Goal: Information Seeking & Learning: Learn about a topic

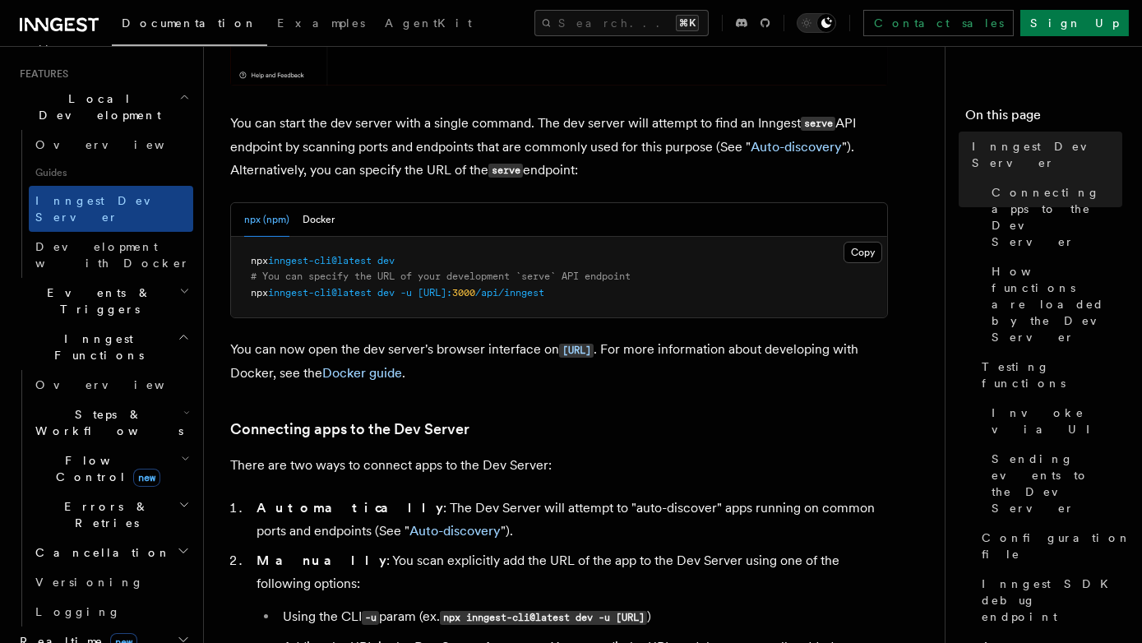
scroll to position [374, 0]
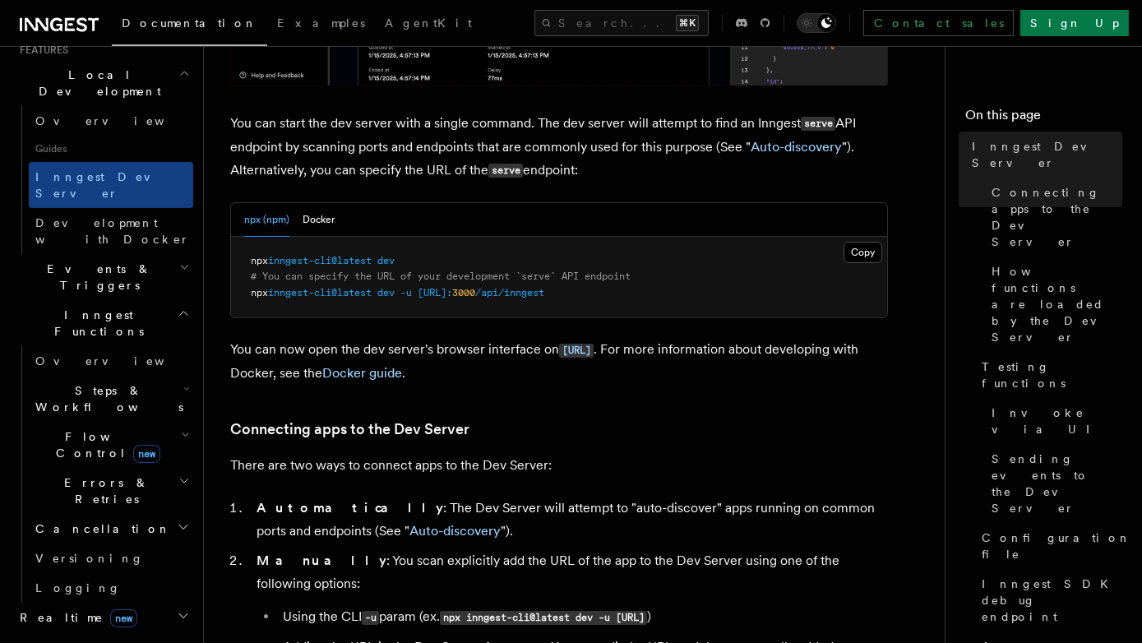
click at [133, 603] on h2 "Realtime new" at bounding box center [103, 618] width 180 height 30
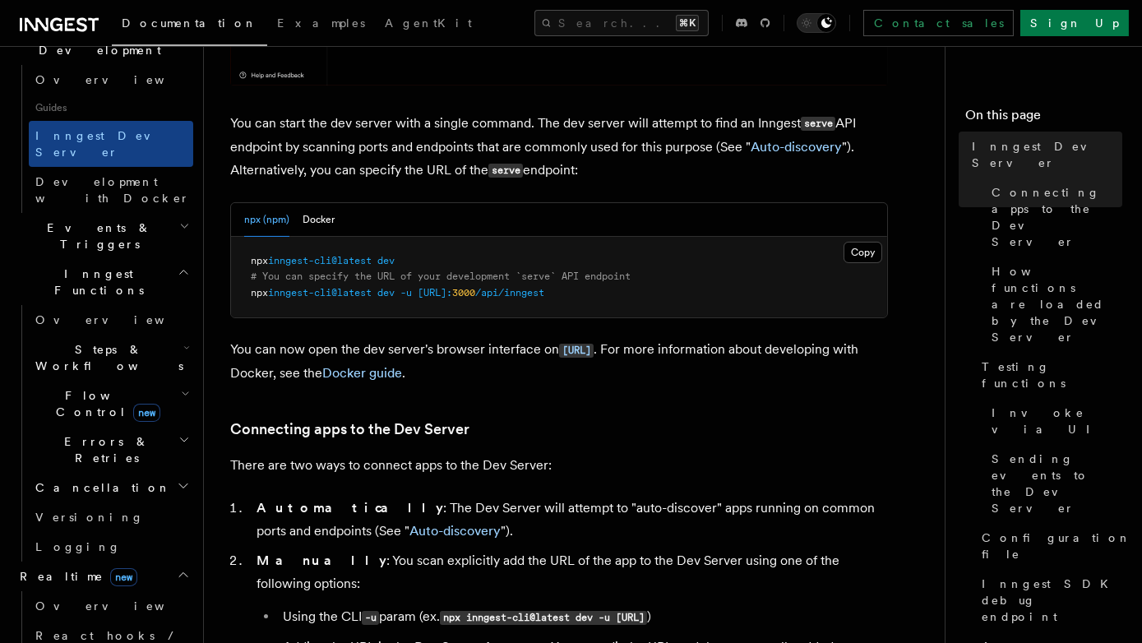
scroll to position [449, 0]
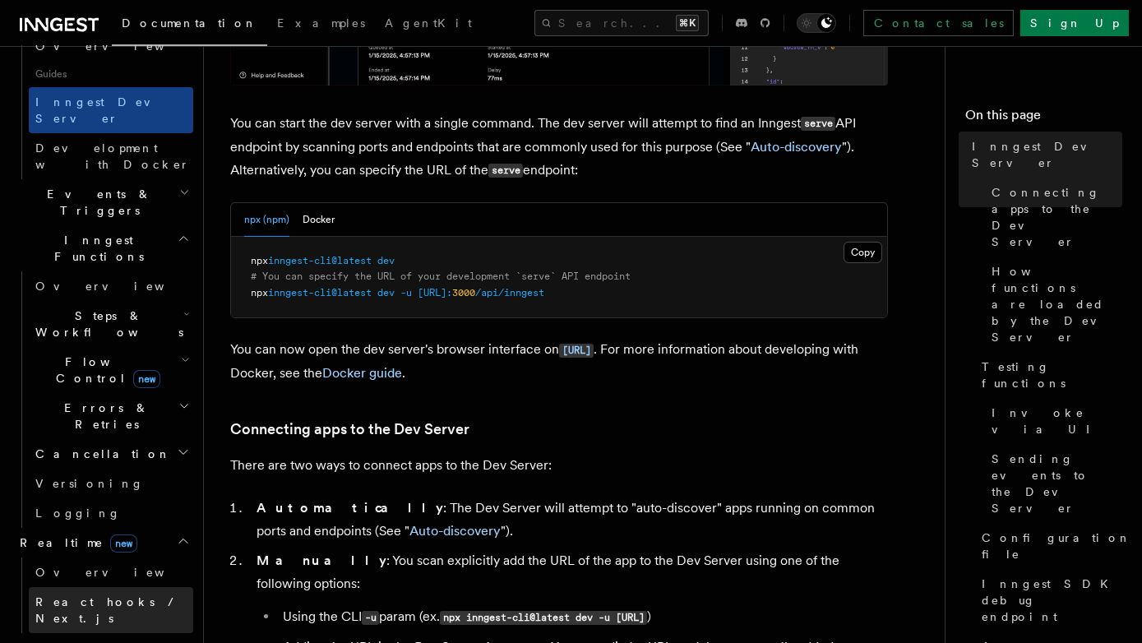
click at [138, 595] on span "React hooks / Next.js" at bounding box center [108, 610] width 146 height 30
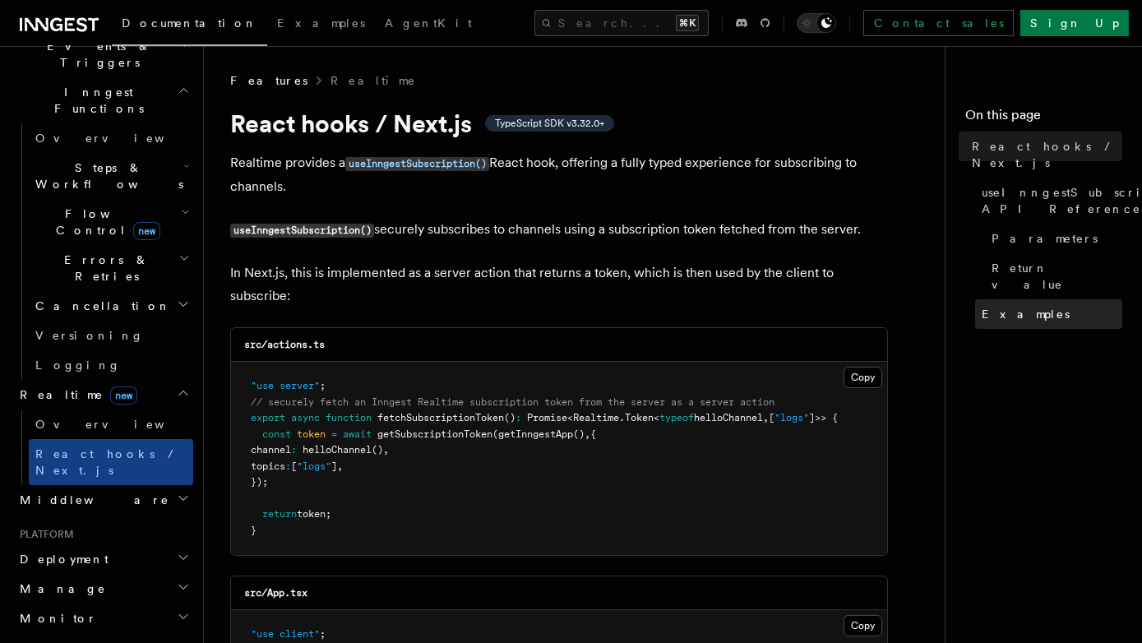
click at [1038, 299] on link "Examples" at bounding box center [1048, 314] width 147 height 30
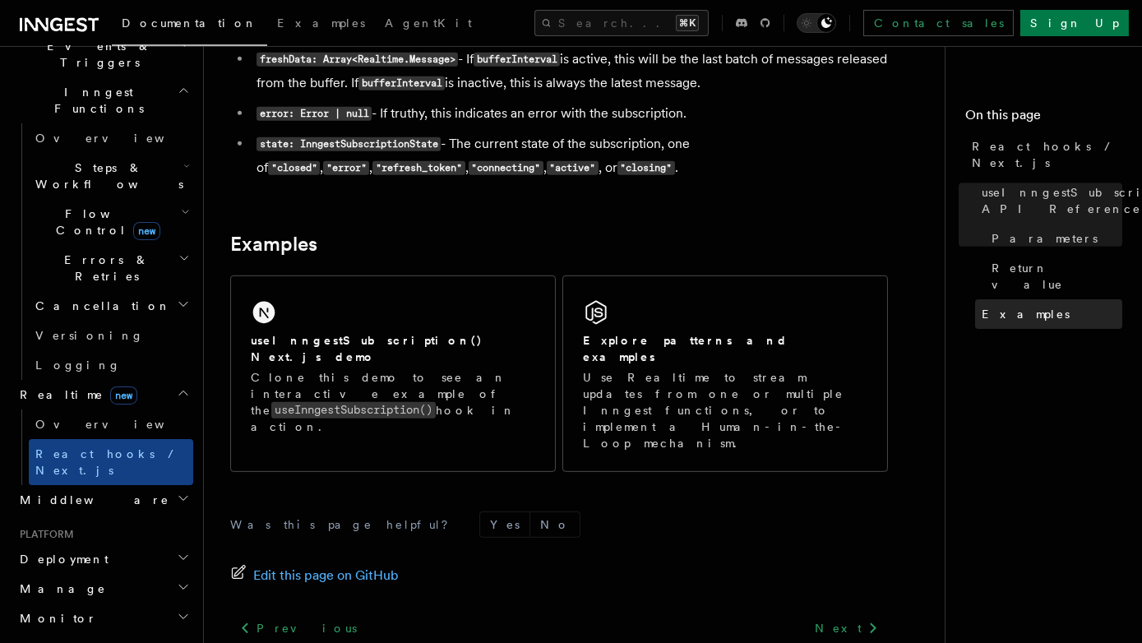
scroll to position [1617, 0]
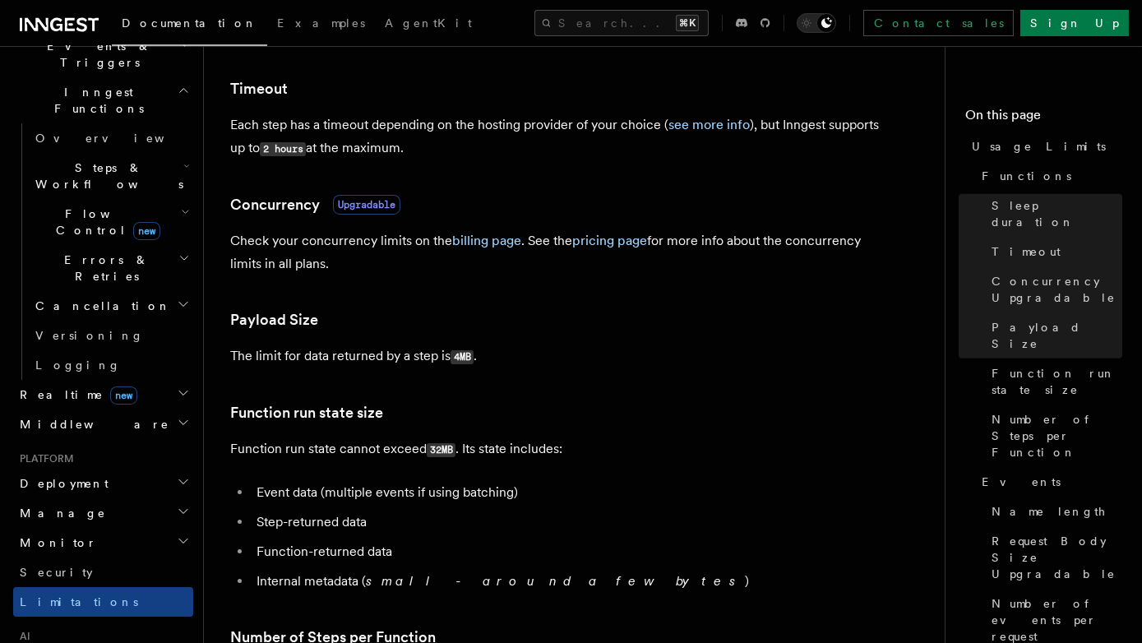
scroll to position [452, 0]
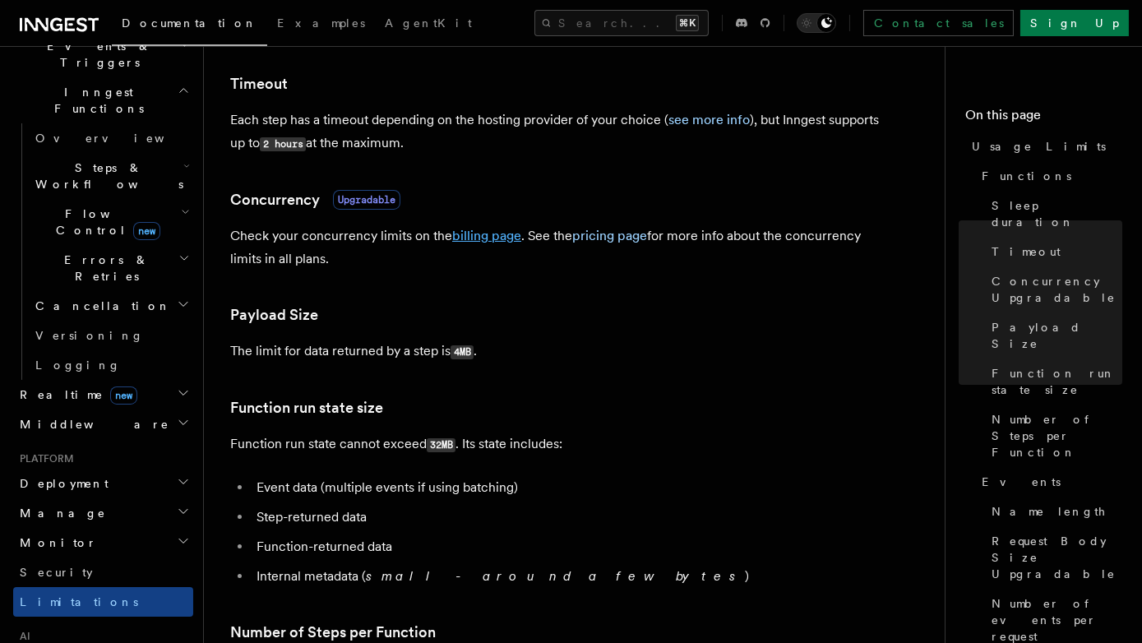
click at [490, 235] on link "billing page" at bounding box center [486, 236] width 69 height 16
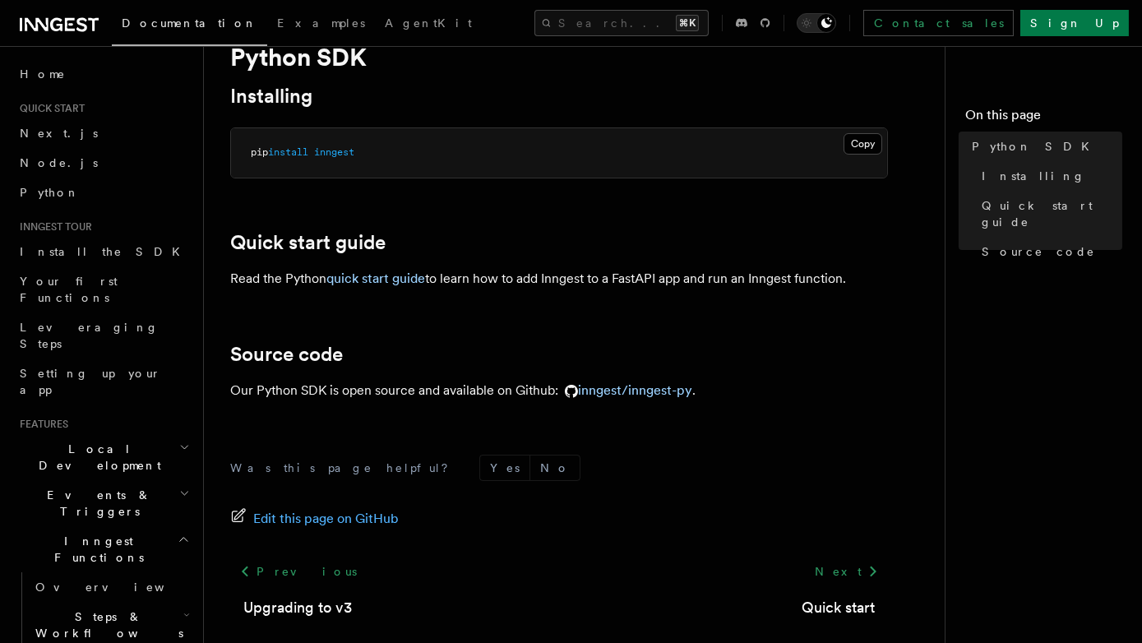
scroll to position [151, 0]
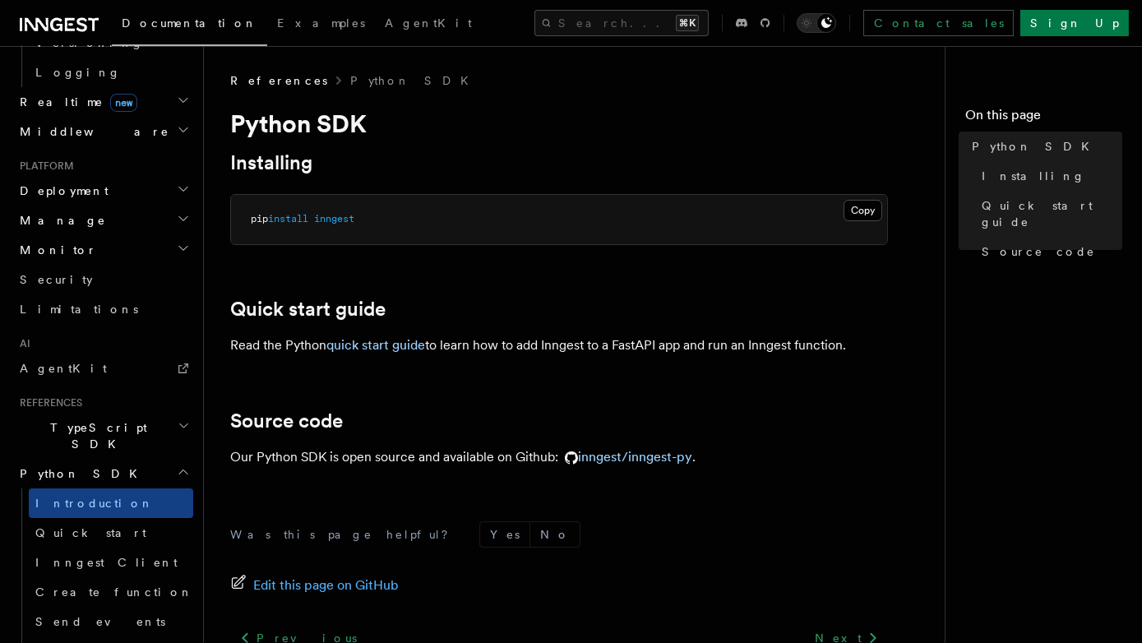
scroll to position [997, 0]
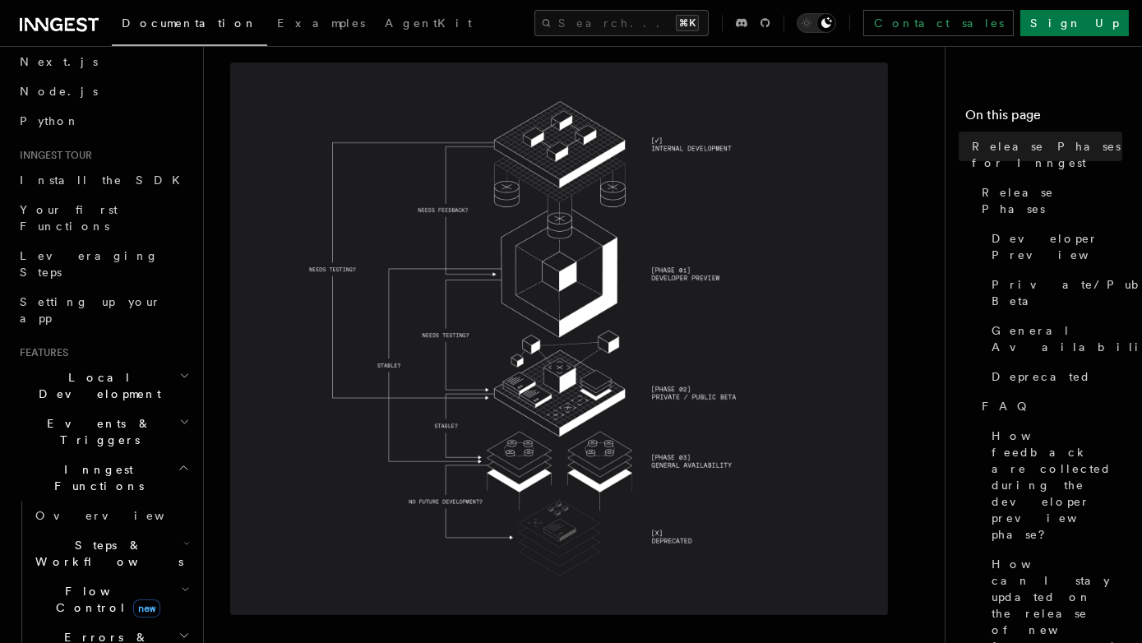
scroll to position [61, 0]
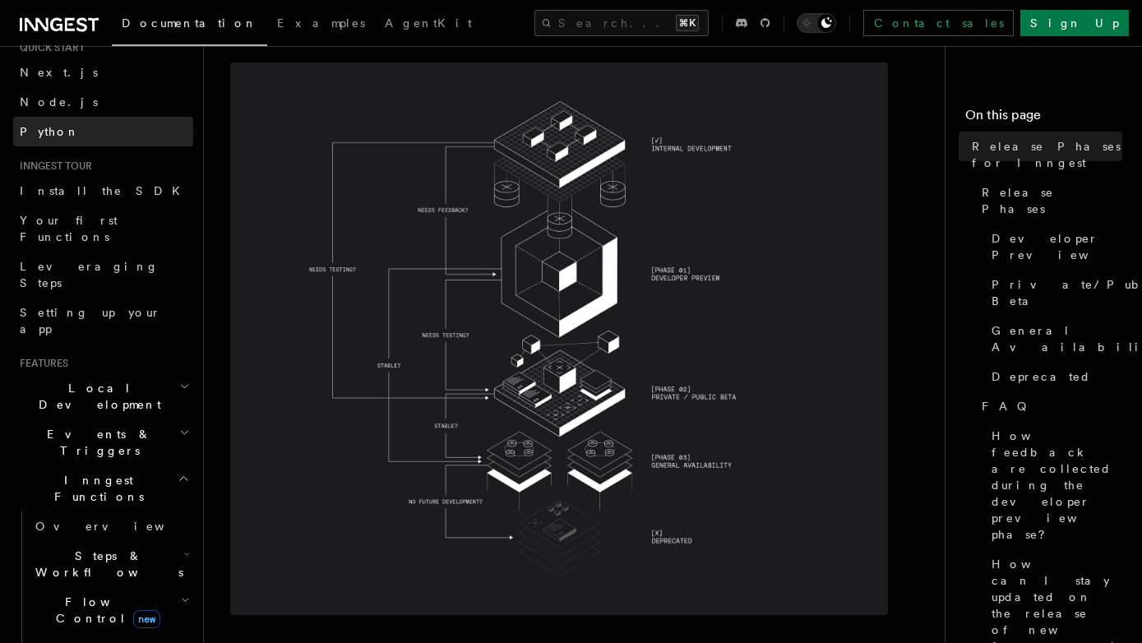
click at [109, 135] on link "Python" at bounding box center [103, 132] width 180 height 30
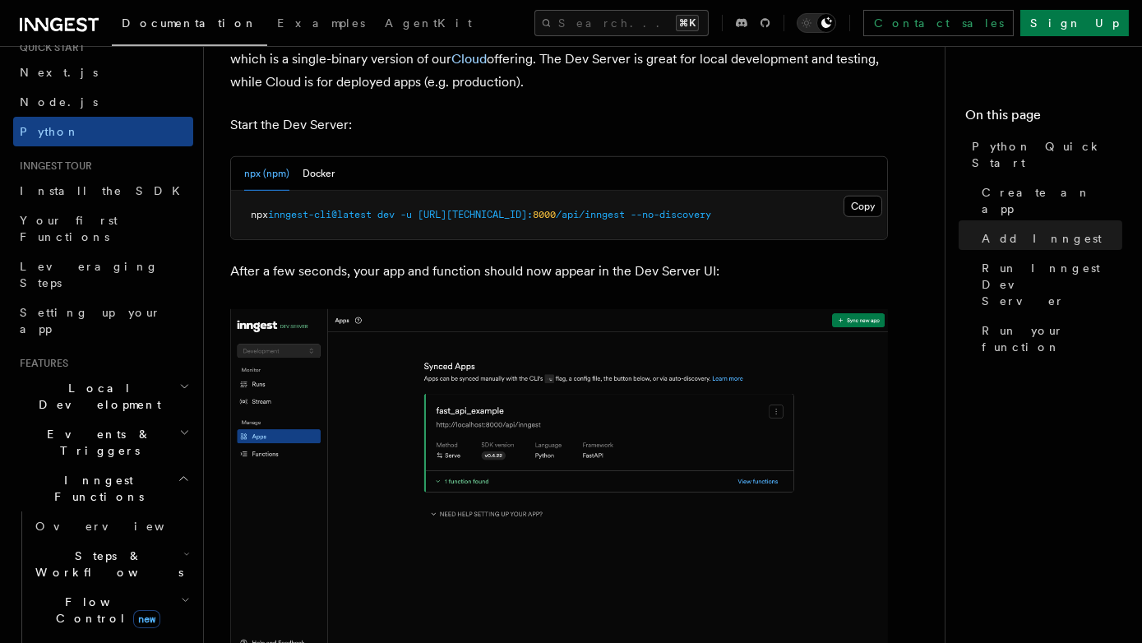
scroll to position [2101, 0]
